Goal: Task Accomplishment & Management: Manage account settings

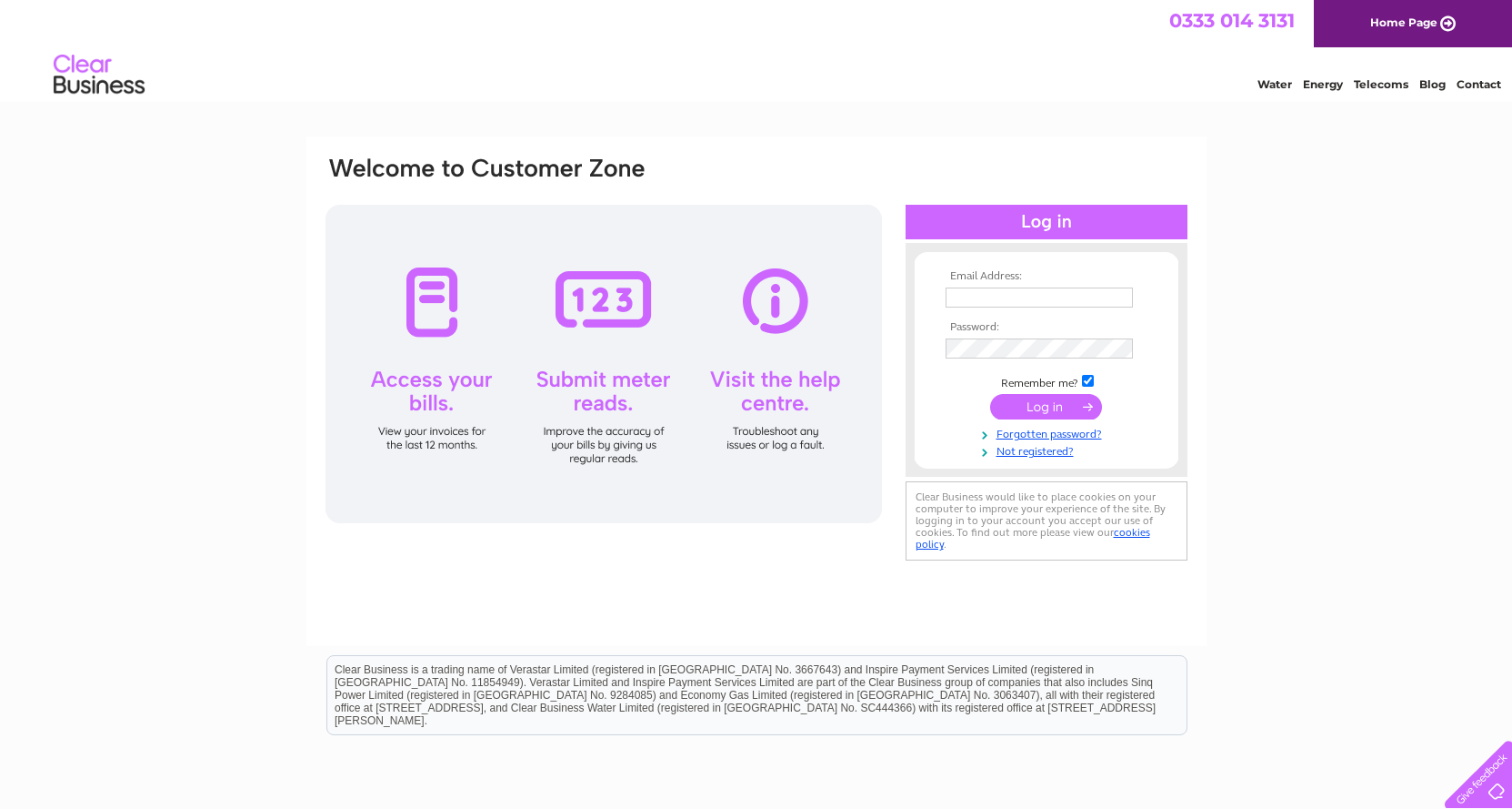
type input "[EMAIL_ADDRESS][DOMAIN_NAME]"
click at [1050, 417] on input "submit" at bounding box center [1046, 406] width 112 height 25
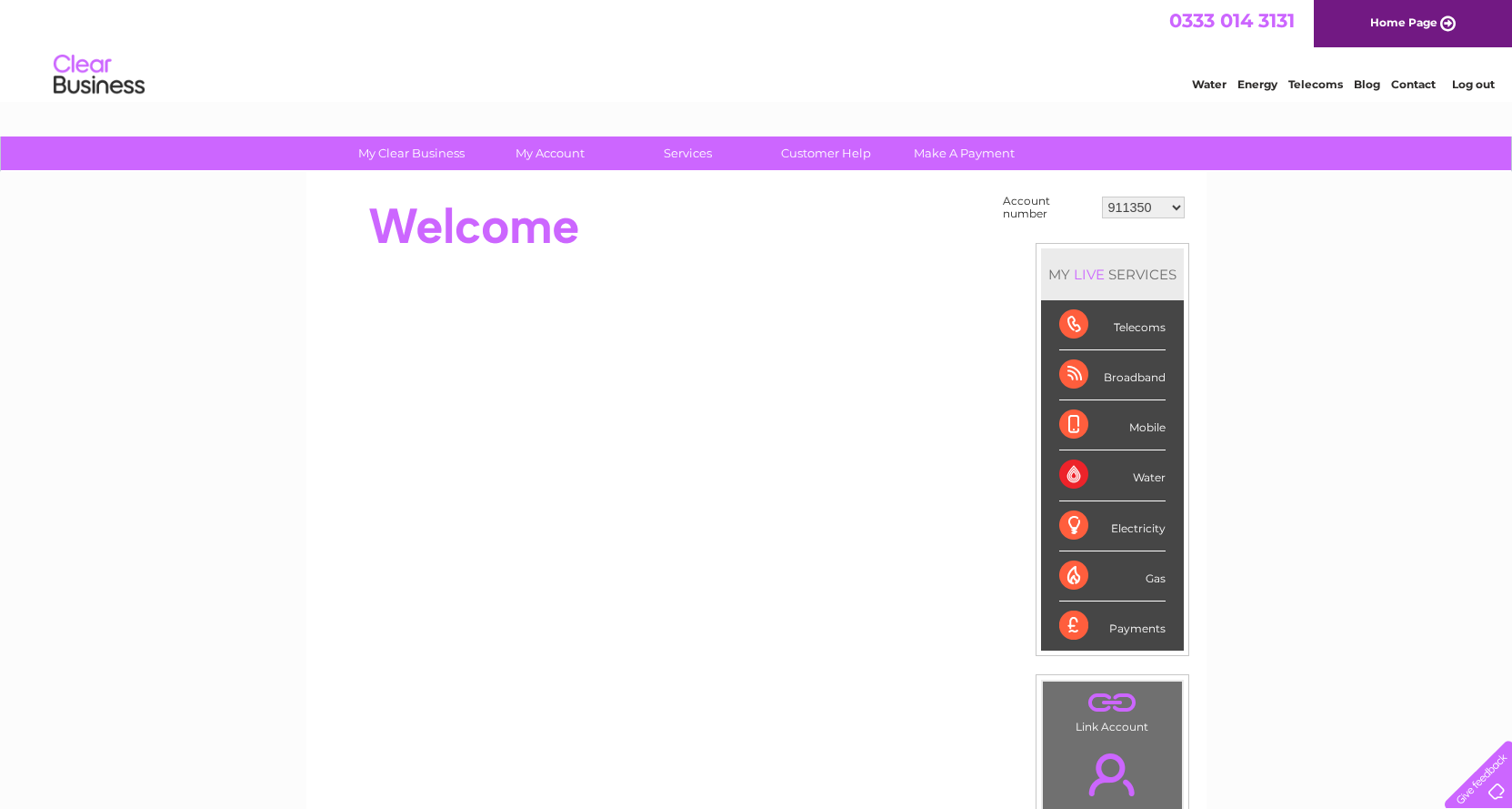
click at [1150, 211] on select "911350 30315625" at bounding box center [1143, 206] width 83 height 22
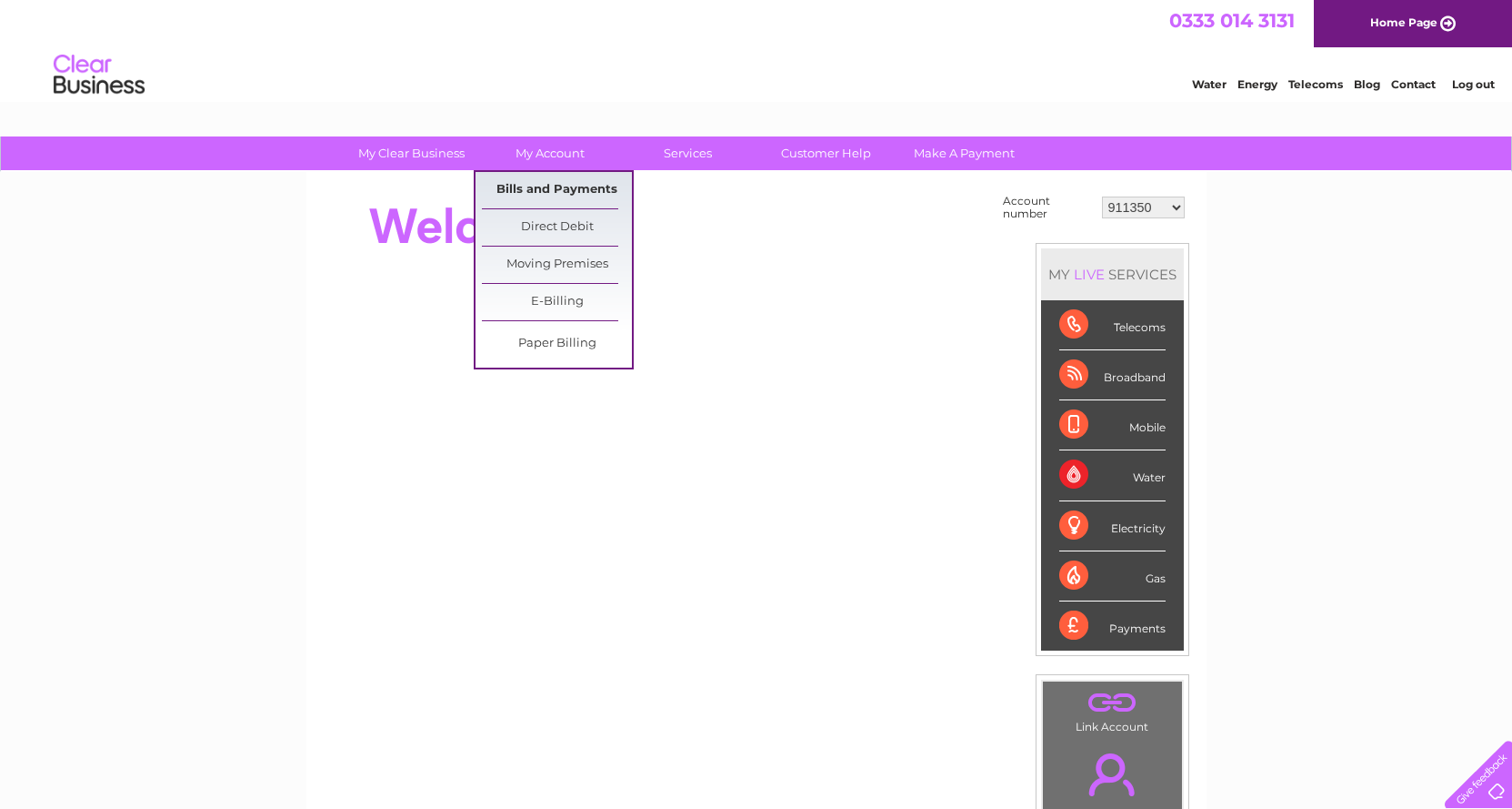
click at [574, 187] on link "Bills and Payments" at bounding box center [557, 190] width 150 height 37
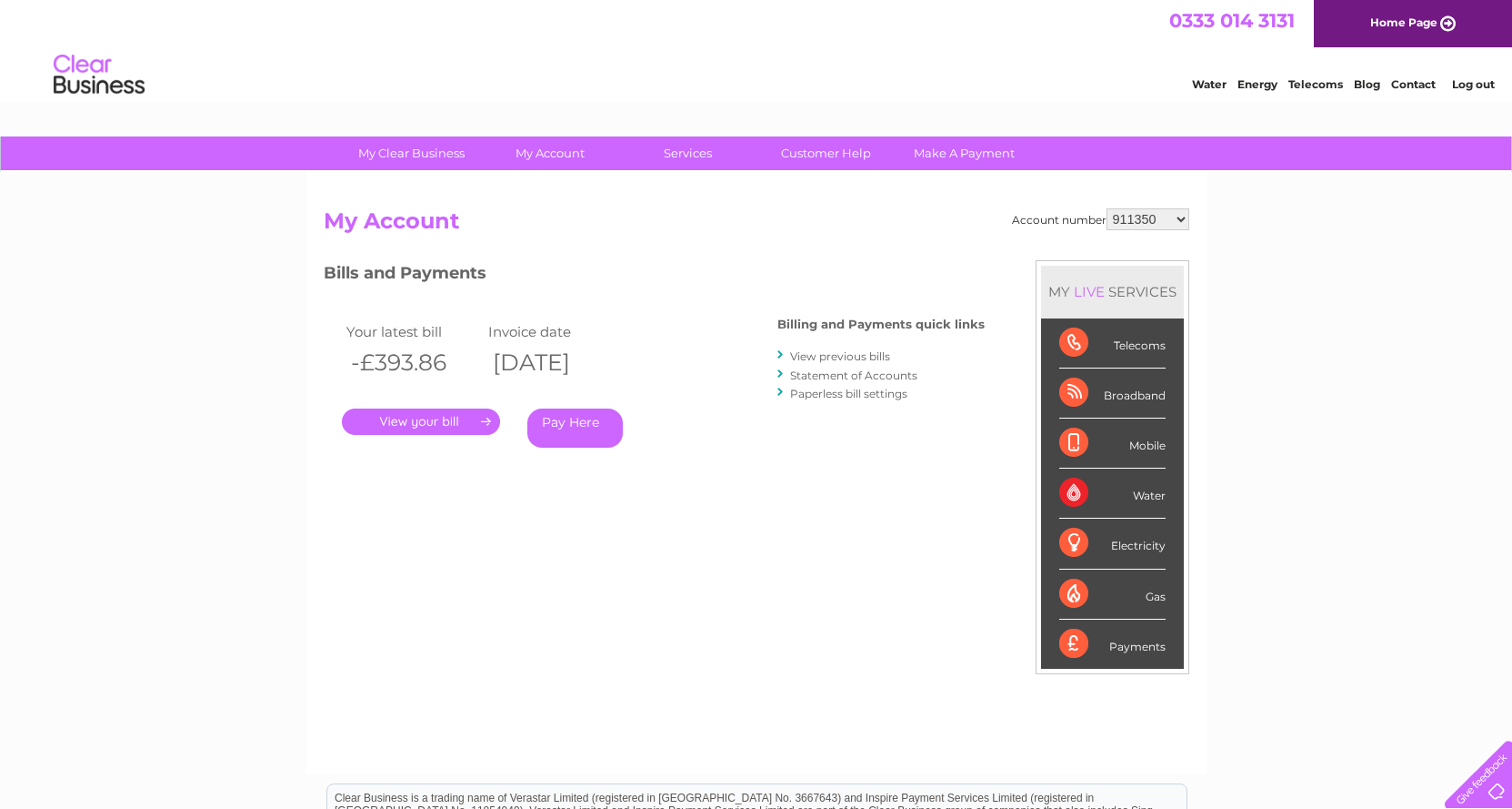
click at [1172, 218] on select "911350 30315625" at bounding box center [1148, 219] width 83 height 22
select select "30315625"
click at [1107, 208] on select "911350 30315625" at bounding box center [1148, 219] width 83 height 22
click at [1172, 221] on select "911350 30315625" at bounding box center [1148, 219] width 83 height 22
select select "911350"
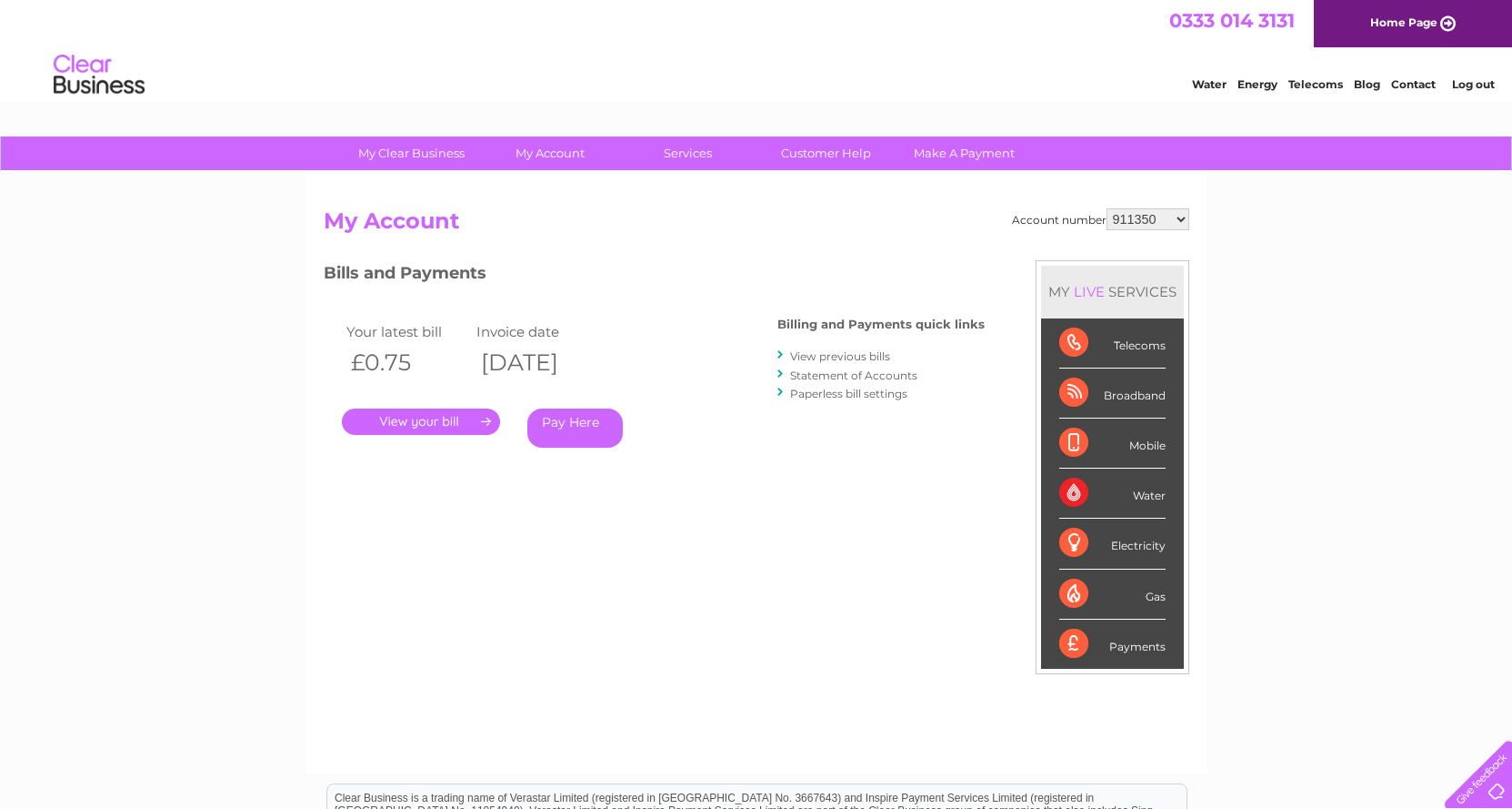
click at [1107, 208] on select "911350 30315625" at bounding box center [1148, 219] width 83 height 22
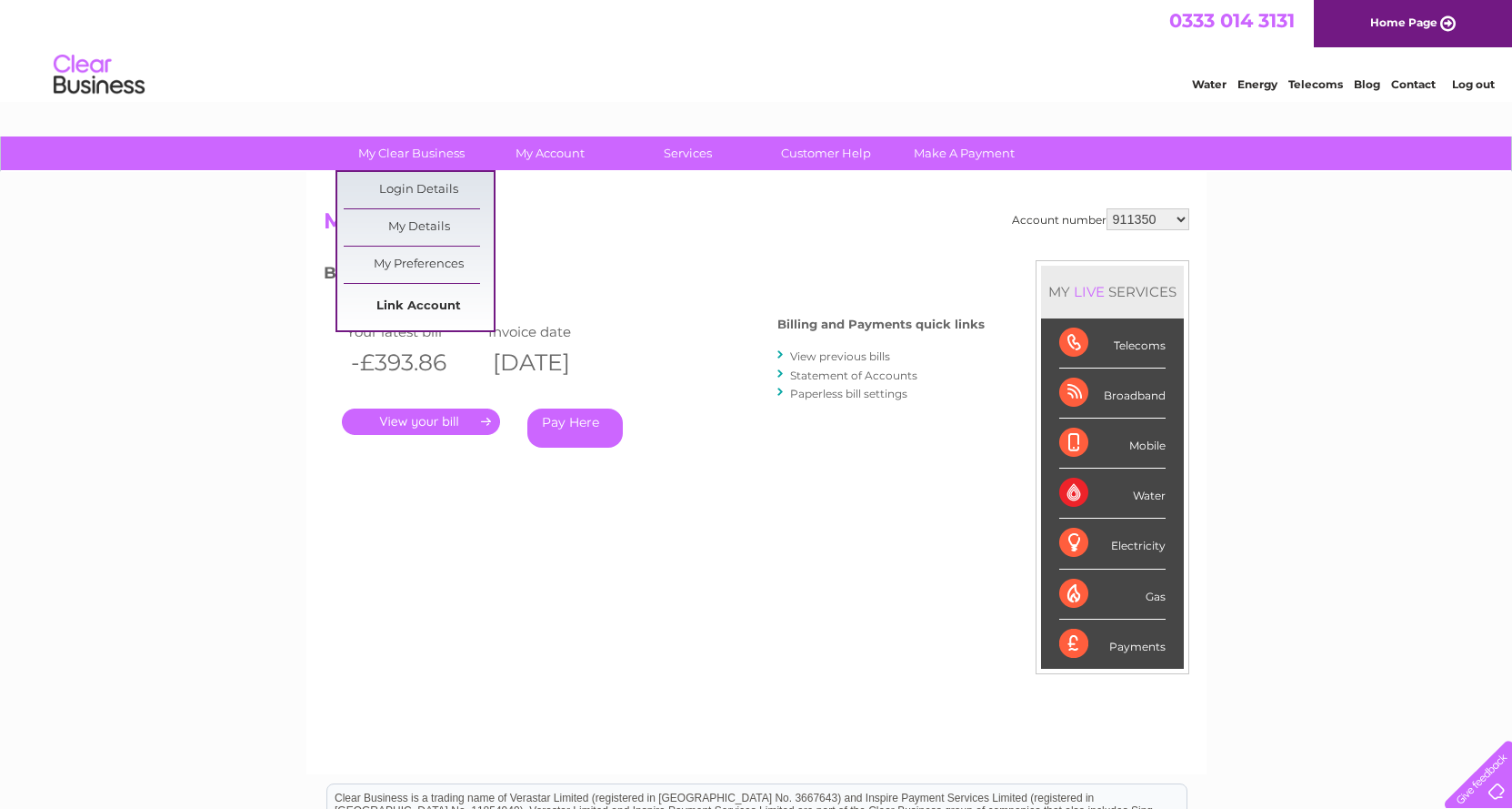
click at [407, 306] on link "Link Account" at bounding box center [418, 306] width 150 height 37
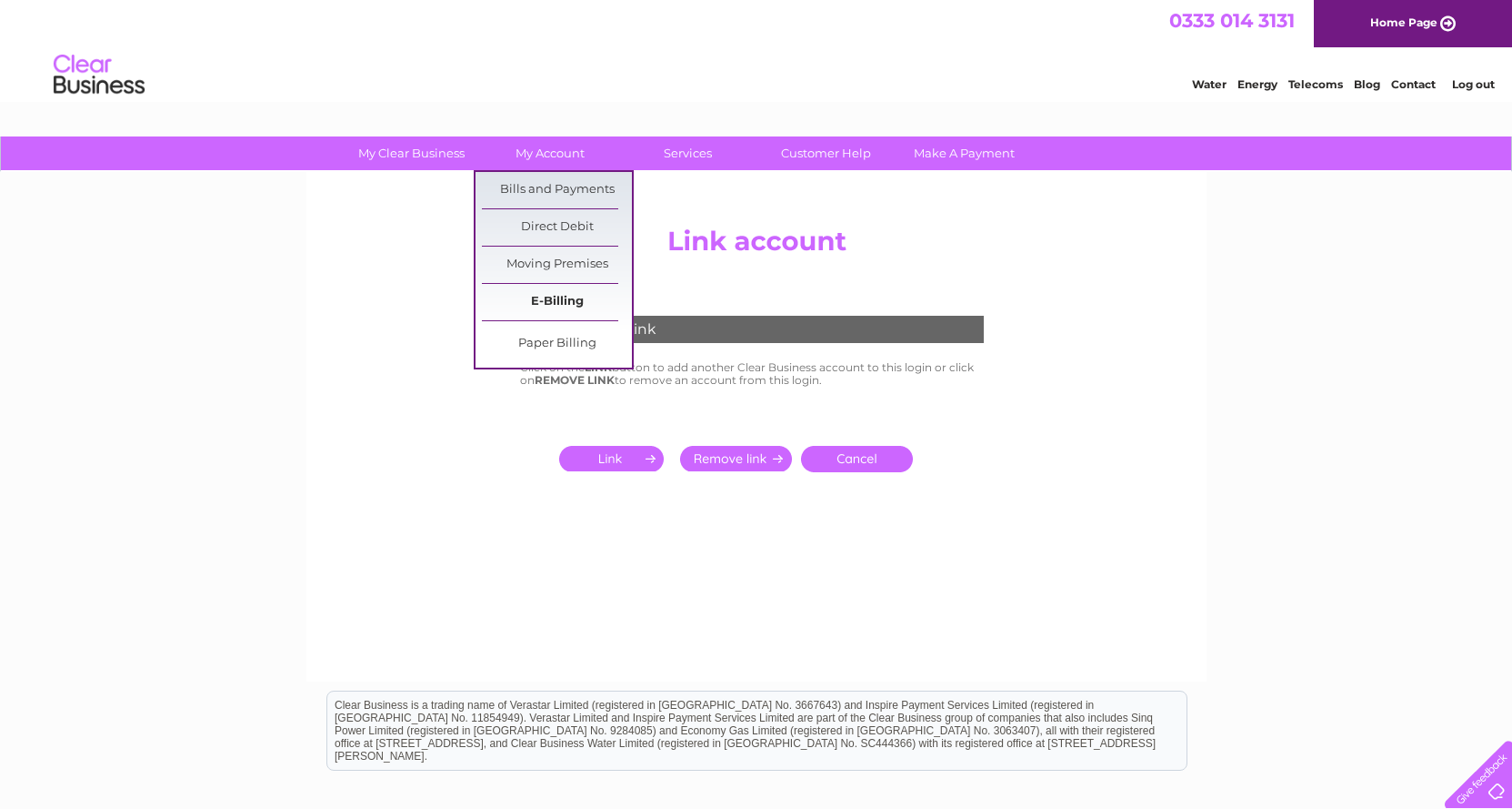
click at [567, 300] on link "E-Billing" at bounding box center [557, 301] width 150 height 37
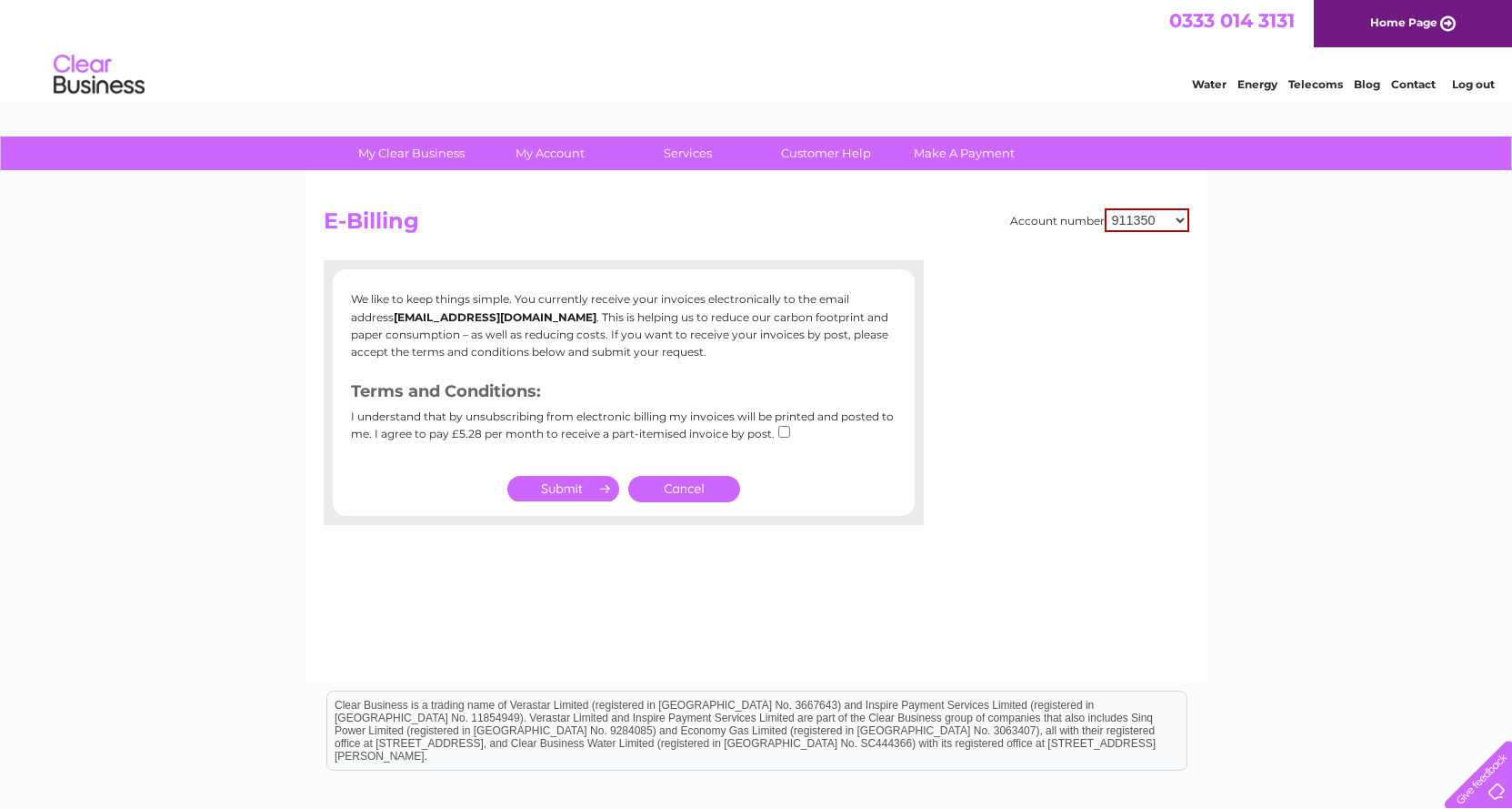
click at [1126, 226] on select "911350 30315625" at bounding box center [1147, 220] width 84 height 23
drag, startPoint x: 768, startPoint y: 202, endPoint x: 740, endPoint y: 221, distance: 33.8
click at [768, 202] on div "Account number 911350 30315625 E-Billing We like to keep things simple. You cur…" at bounding box center [757, 426] width 900 height 510
click at [675, 494] on link "Cancel" at bounding box center [684, 489] width 112 height 26
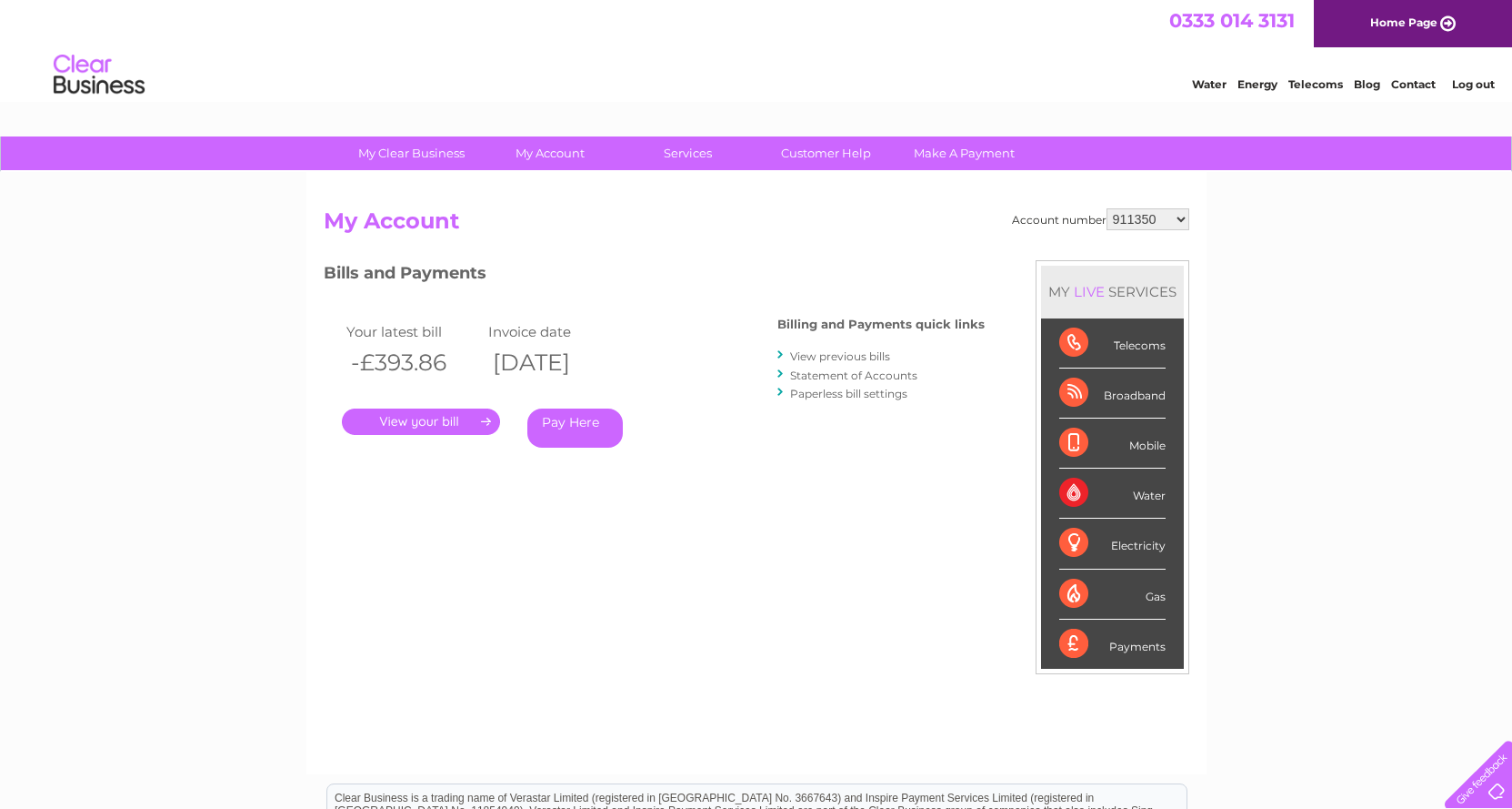
drag, startPoint x: 1487, startPoint y: 88, endPoint x: 1468, endPoint y: 88, distance: 19.0
click at [1487, 88] on link "Log out" at bounding box center [1474, 84] width 43 height 14
